Goal: Task Accomplishment & Management: Manage account settings

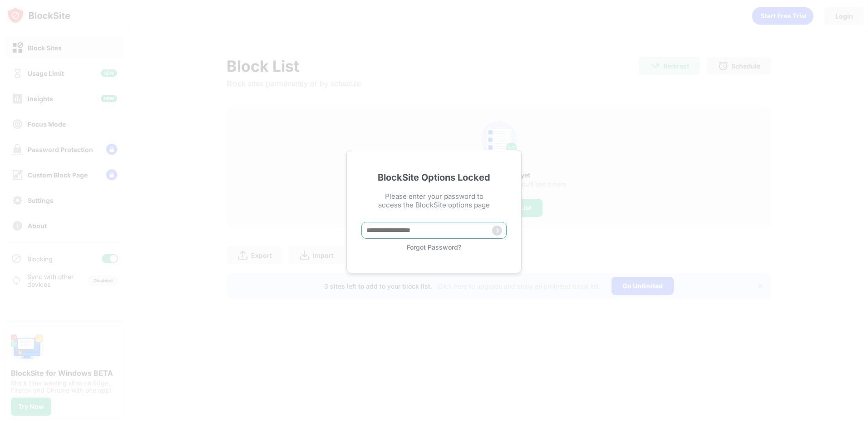
click at [420, 232] on input "text" at bounding box center [434, 230] width 145 height 17
type input "*"
type input "*********"
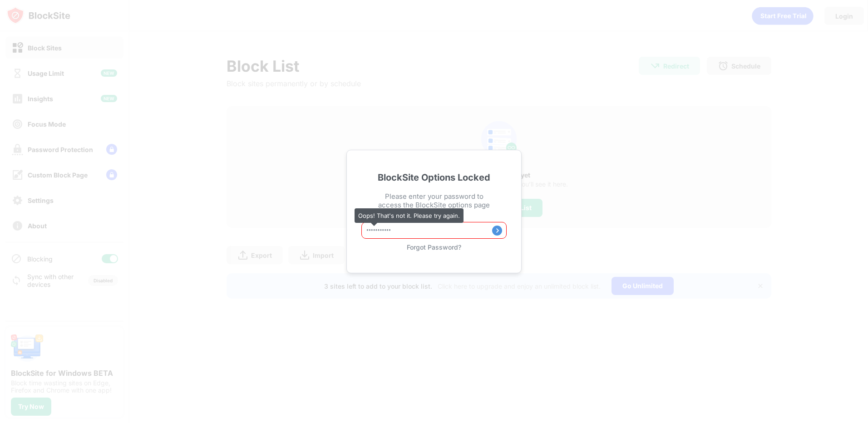
type input "**********"
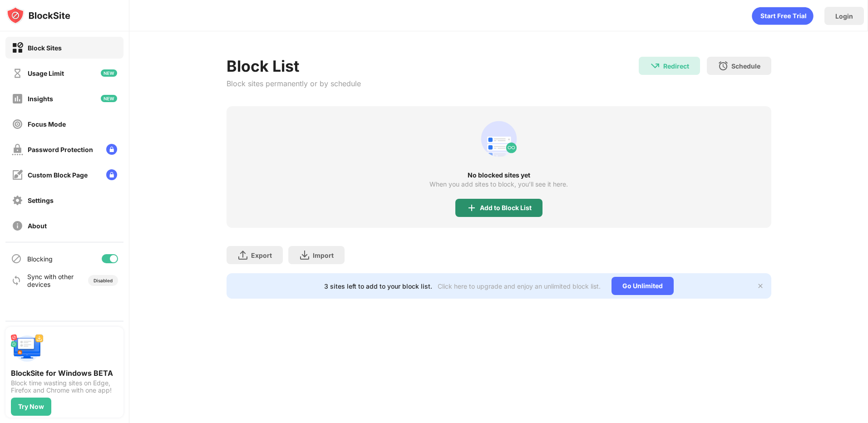
click at [486, 203] on div "Add to Block List" at bounding box center [499, 208] width 87 height 18
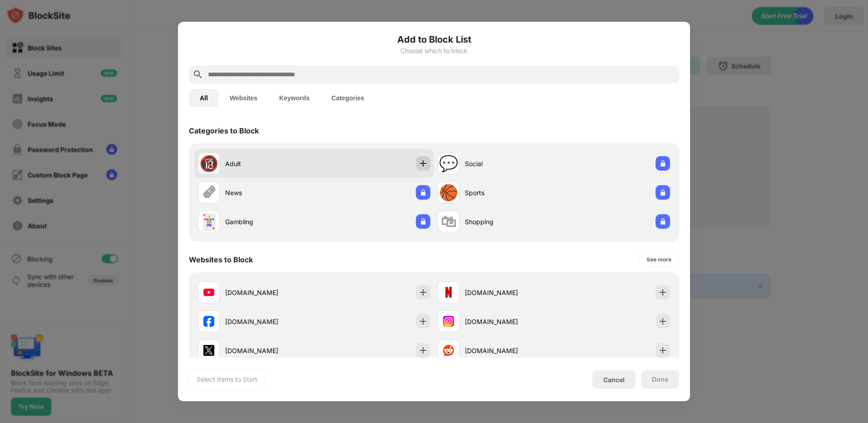
click at [424, 161] on img at bounding box center [423, 163] width 9 height 9
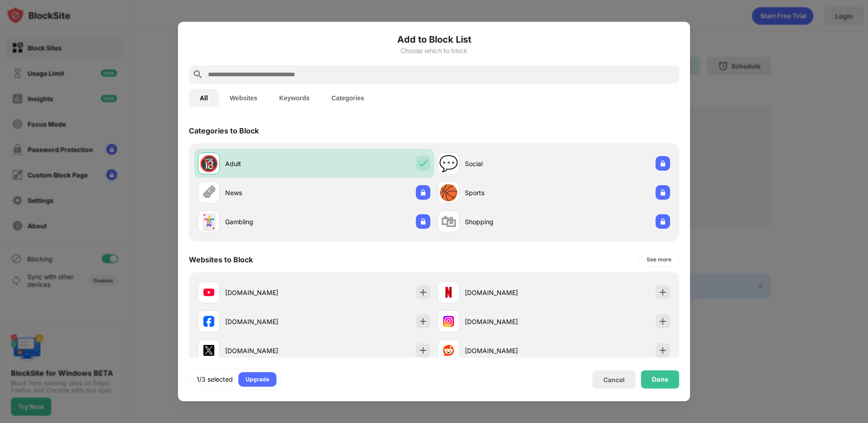
click at [354, 71] on input "text" at bounding box center [441, 74] width 469 height 11
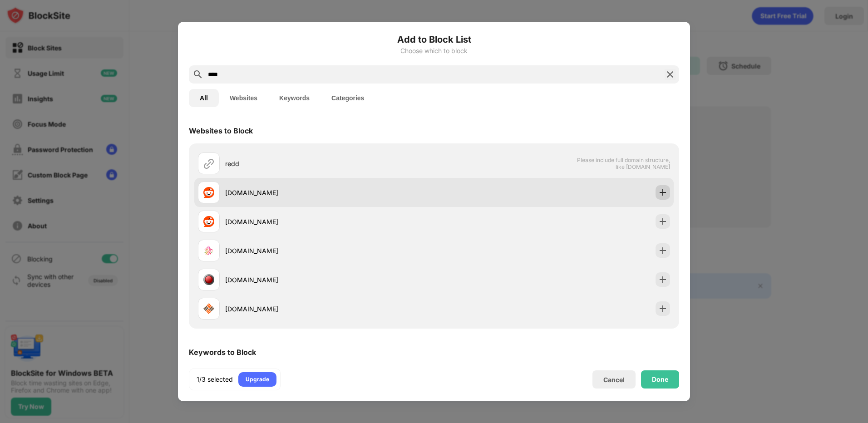
type input "****"
click at [659, 192] on img at bounding box center [663, 192] width 9 height 9
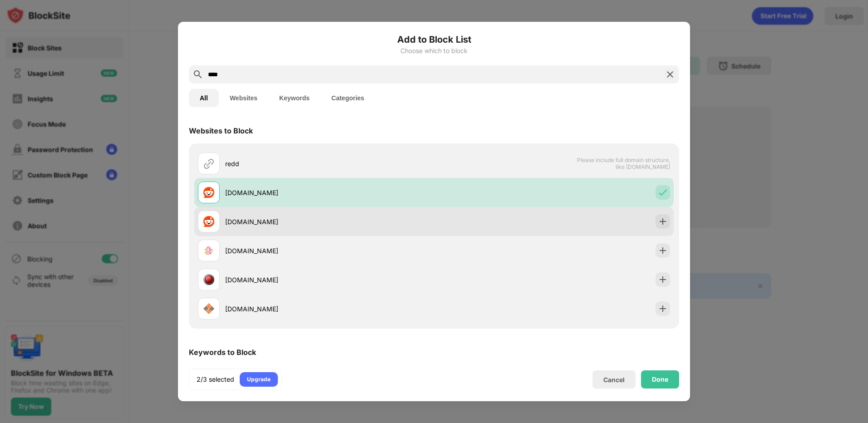
drag, startPoint x: 226, startPoint y: 223, endPoint x: 269, endPoint y: 222, distance: 43.6
click at [269, 222] on div "[DOMAIN_NAME]" at bounding box center [329, 222] width 209 height 10
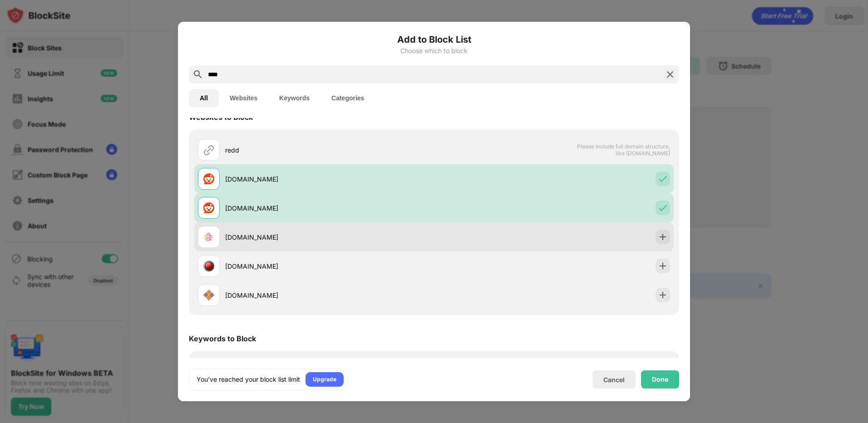
scroll to position [47, 0]
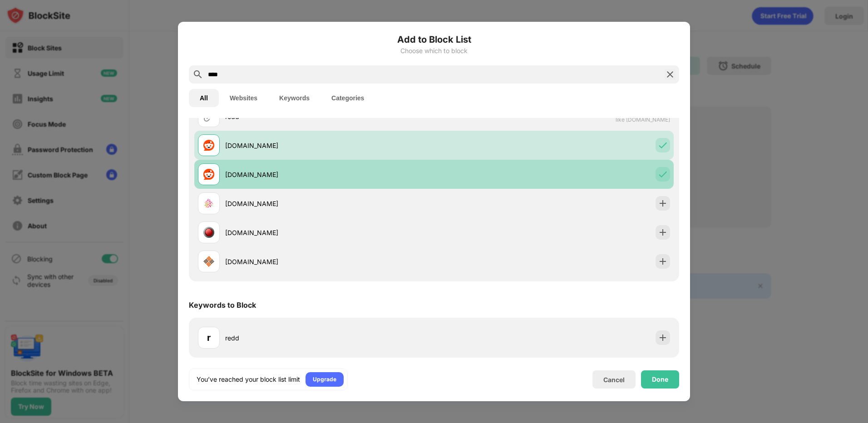
click at [659, 172] on img at bounding box center [663, 174] width 9 height 9
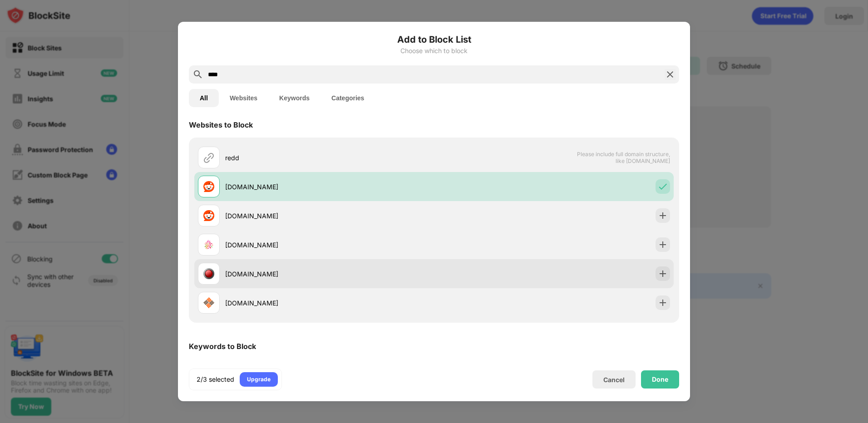
scroll to position [0, 0]
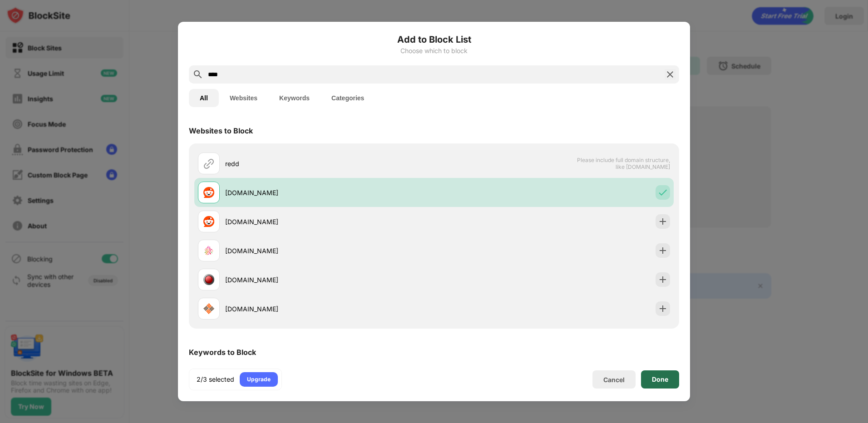
click at [658, 381] on div "Done" at bounding box center [660, 379] width 16 height 7
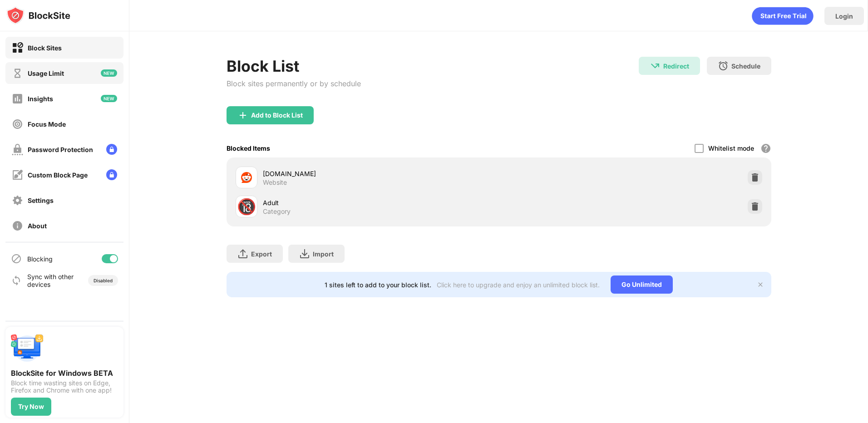
click at [71, 70] on div "Usage Limit" at bounding box center [64, 73] width 118 height 22
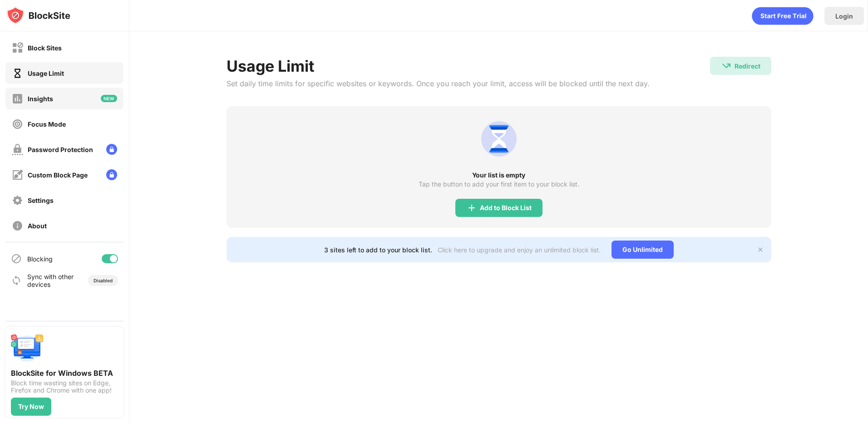
click at [58, 94] on div "Insights" at bounding box center [64, 99] width 118 height 22
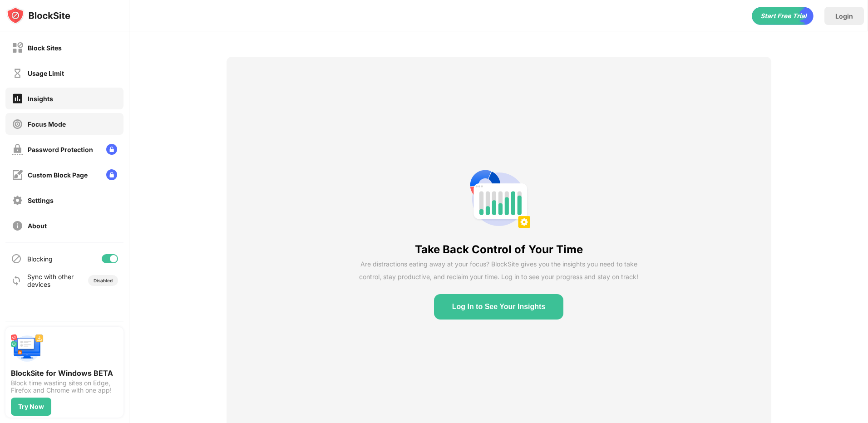
click at [67, 129] on div "Focus Mode" at bounding box center [64, 124] width 118 height 22
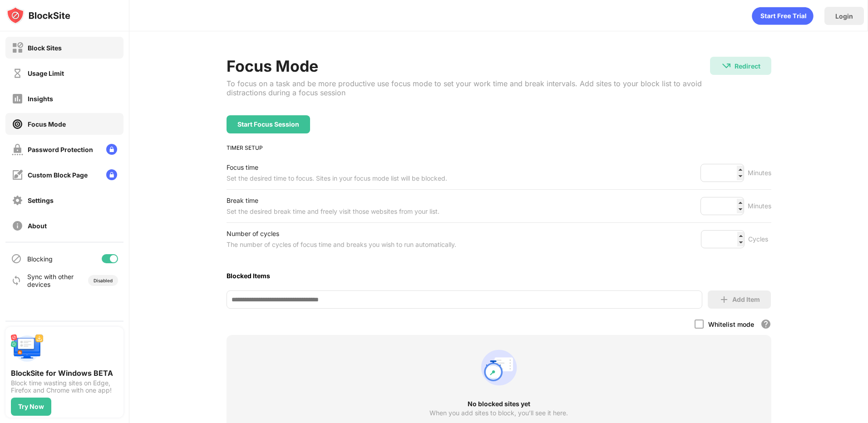
click at [53, 53] on div "Block Sites" at bounding box center [37, 47] width 50 height 11
